Goal: Find specific page/section: Find specific page/section

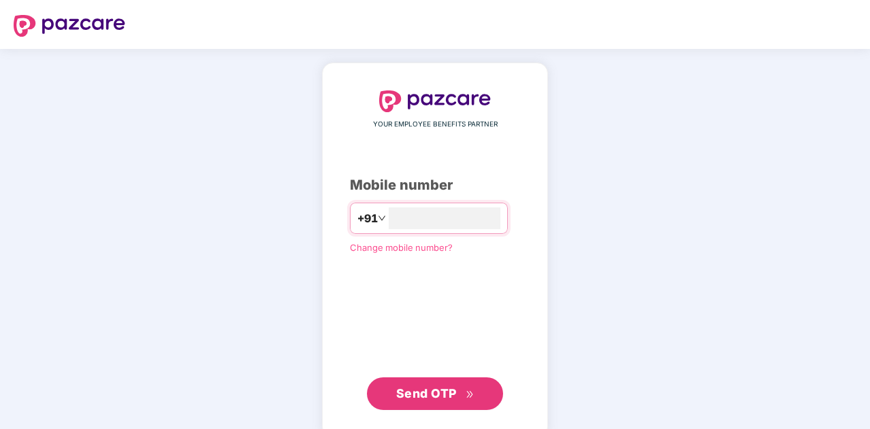
type input "**********"
click at [438, 391] on span "Send OTP" at bounding box center [426, 392] width 61 height 14
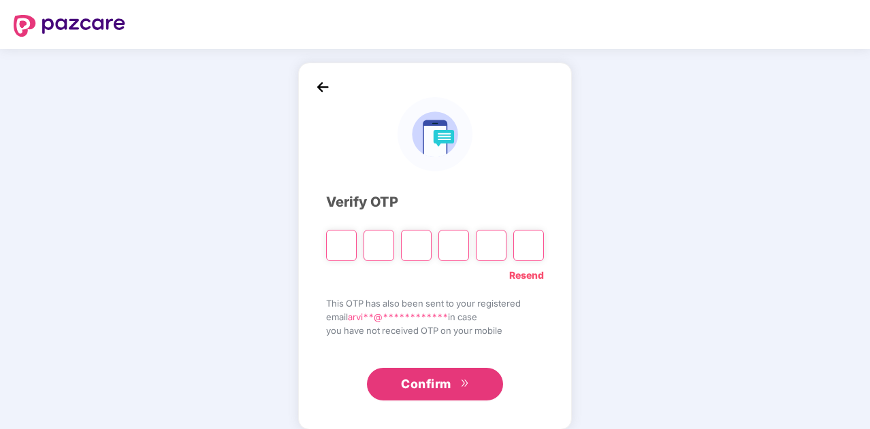
paste input "*"
type input "*"
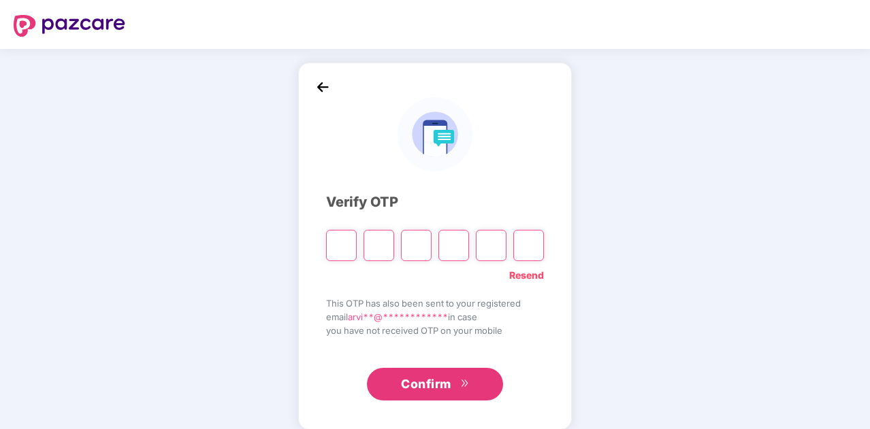
type input "*"
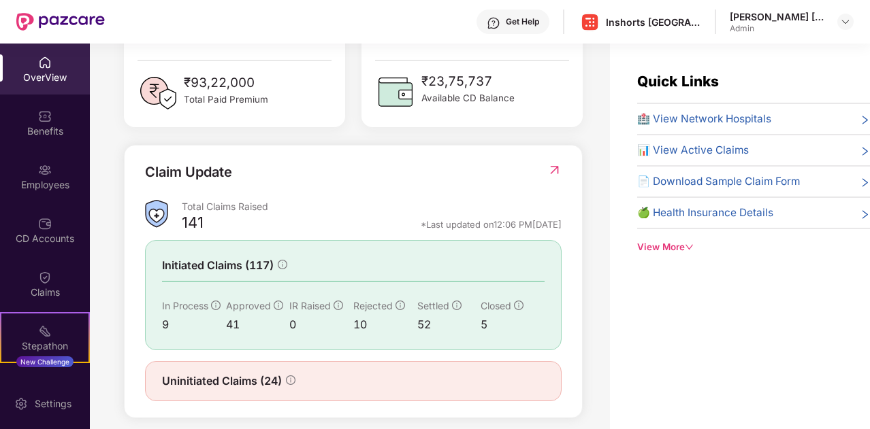
scroll to position [404, 0]
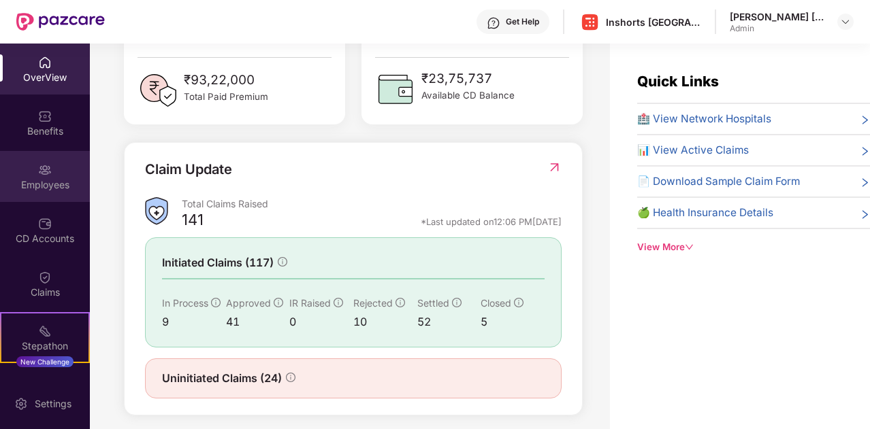
click at [45, 178] on div "Employees" at bounding box center [45, 185] width 90 height 14
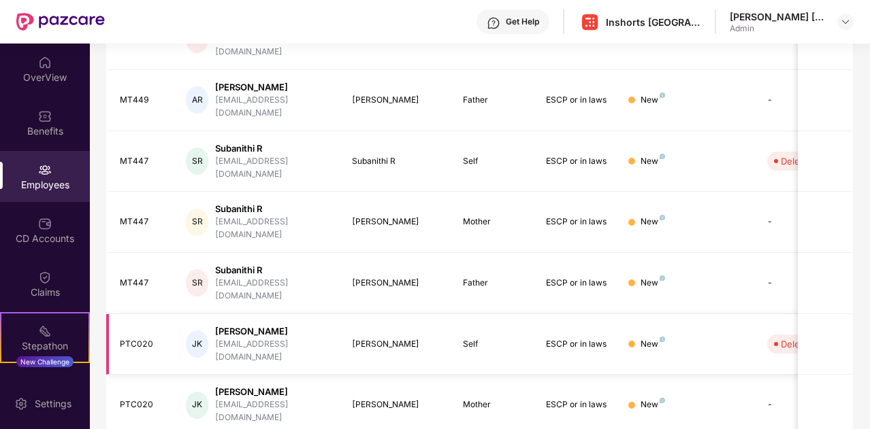
scroll to position [0, 0]
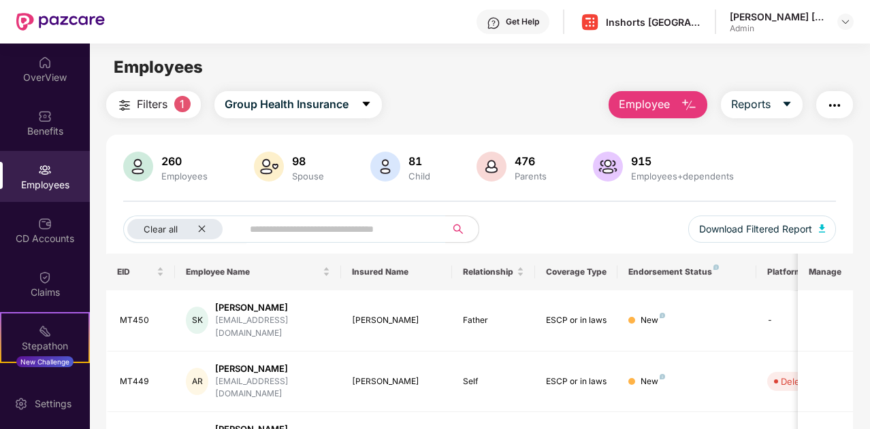
click at [154, 105] on span "Filters" at bounding box center [152, 104] width 31 height 17
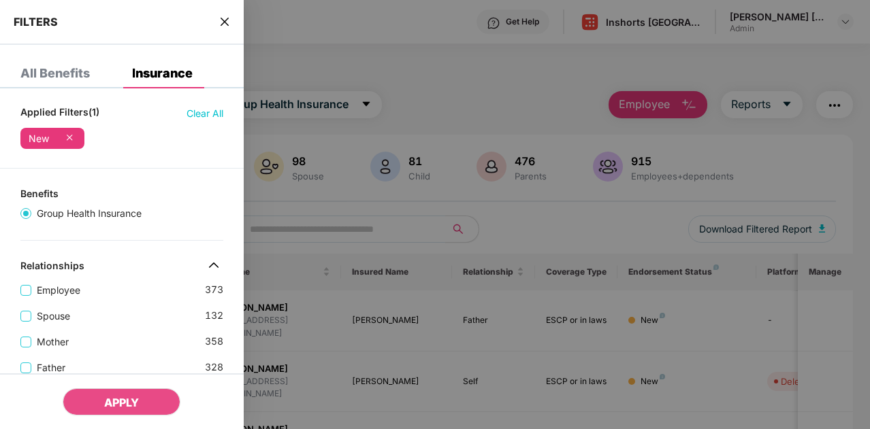
click at [225, 20] on icon "close" at bounding box center [225, 22] width 8 height 8
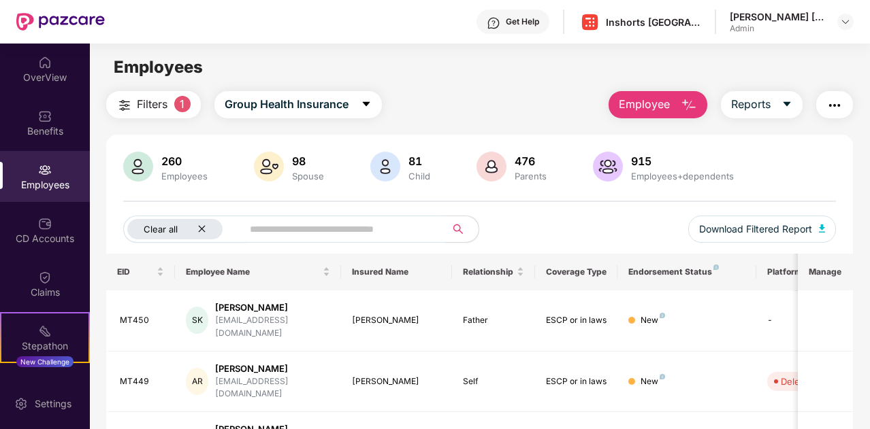
click at [202, 230] on icon "close" at bounding box center [201, 229] width 7 height 7
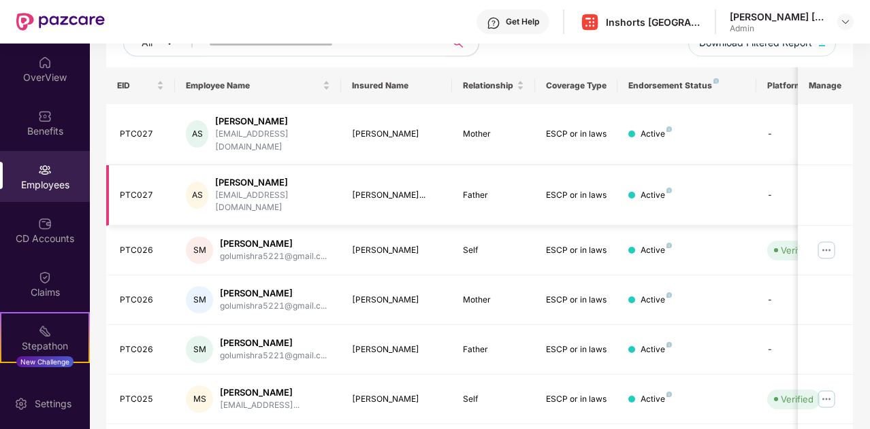
scroll to position [0, 136]
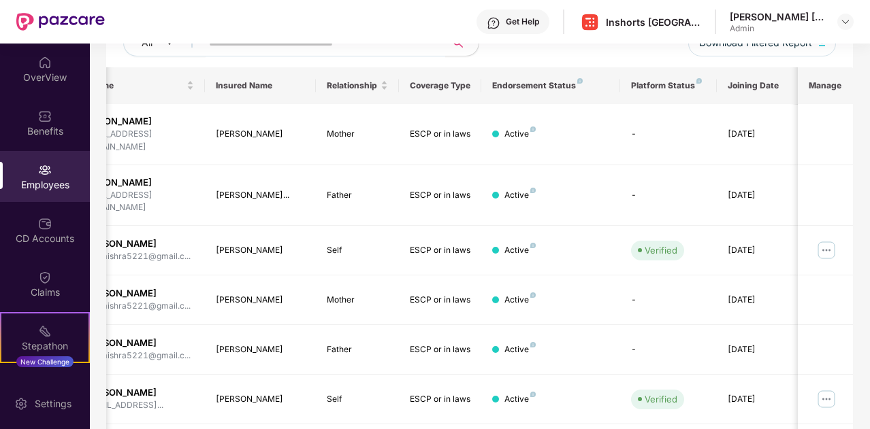
click at [758, 82] on th "Joining Date" at bounding box center [758, 85] width 83 height 37
click at [770, 85] on th "Joining Date" at bounding box center [758, 85] width 83 height 37
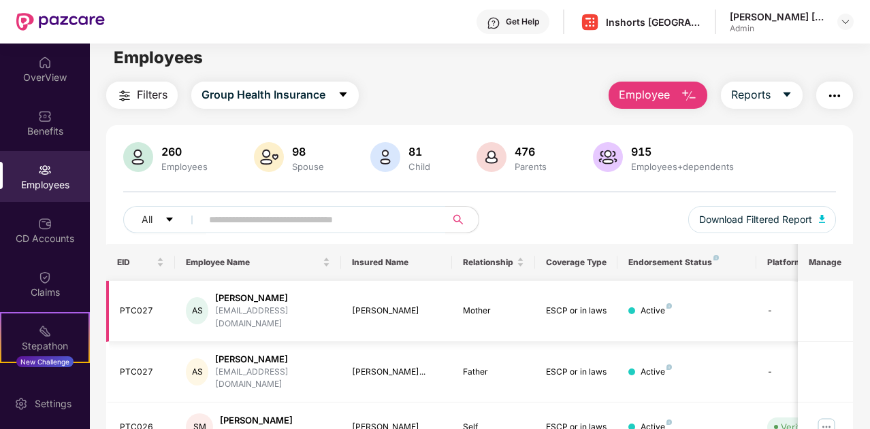
scroll to position [0, 0]
